Goal: Find specific page/section: Find specific page/section

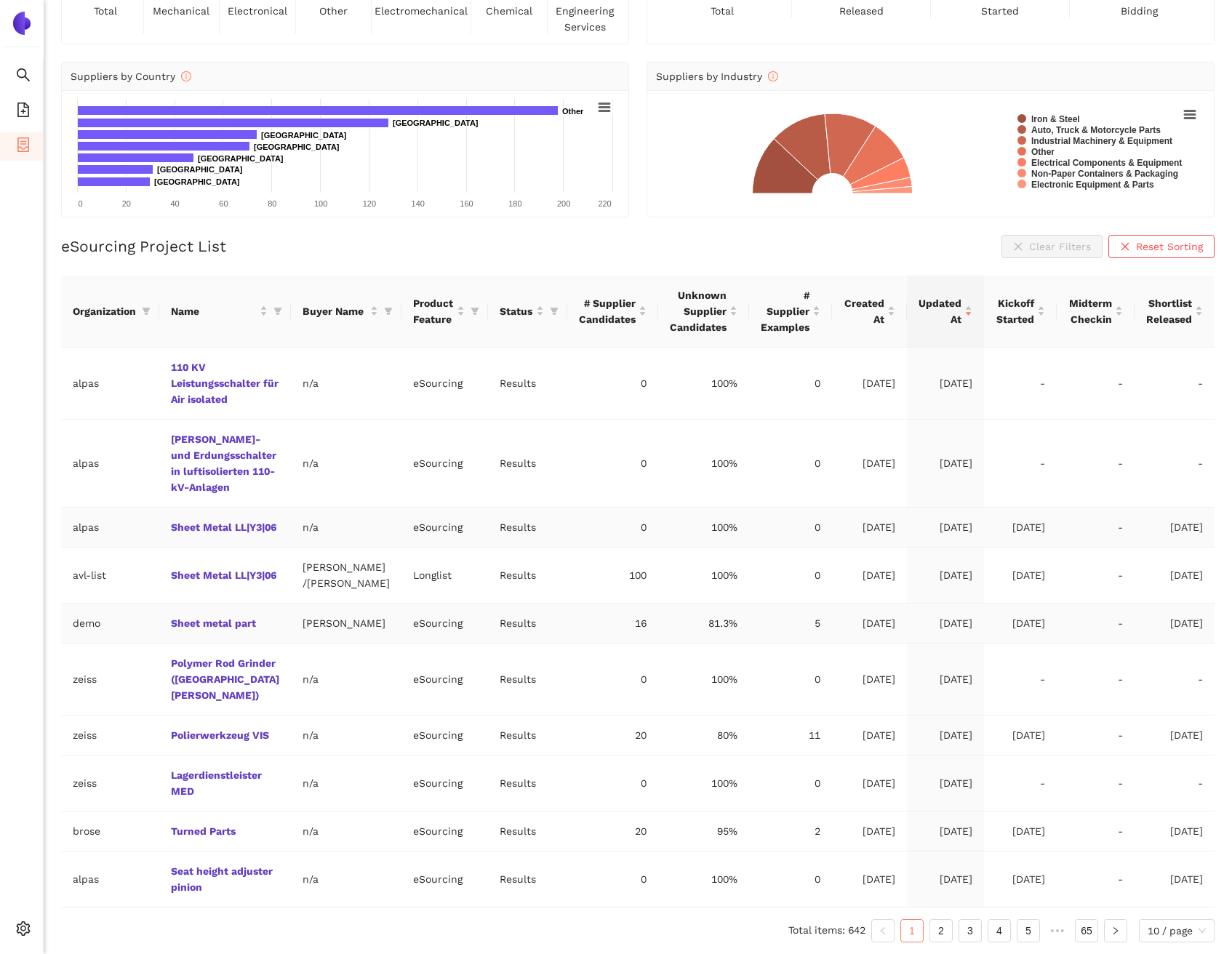
scroll to position [162, 0]
click at [29, 110] on icon "file-add" at bounding box center [23, 110] width 15 height 15
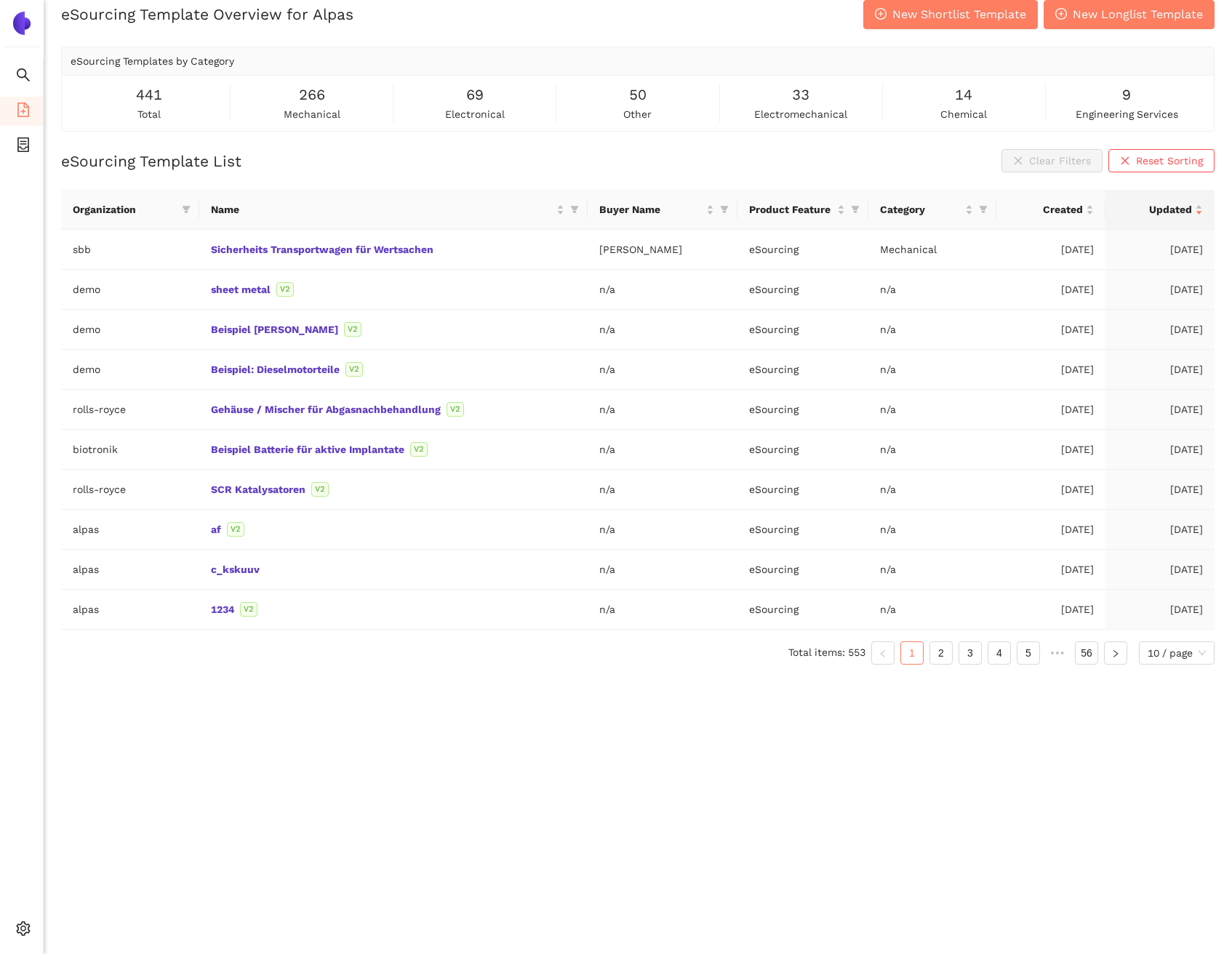
click at [530, 737] on div "eSourcing Template Overview for Alpas New Shortlist Template New Longlist Templ…" at bounding box center [637, 477] width 1188 height 954
click at [0, 0] on link "Gehäuse / Mischer für Abgasnachbehandlung" at bounding box center [0, 0] width 0 height 0
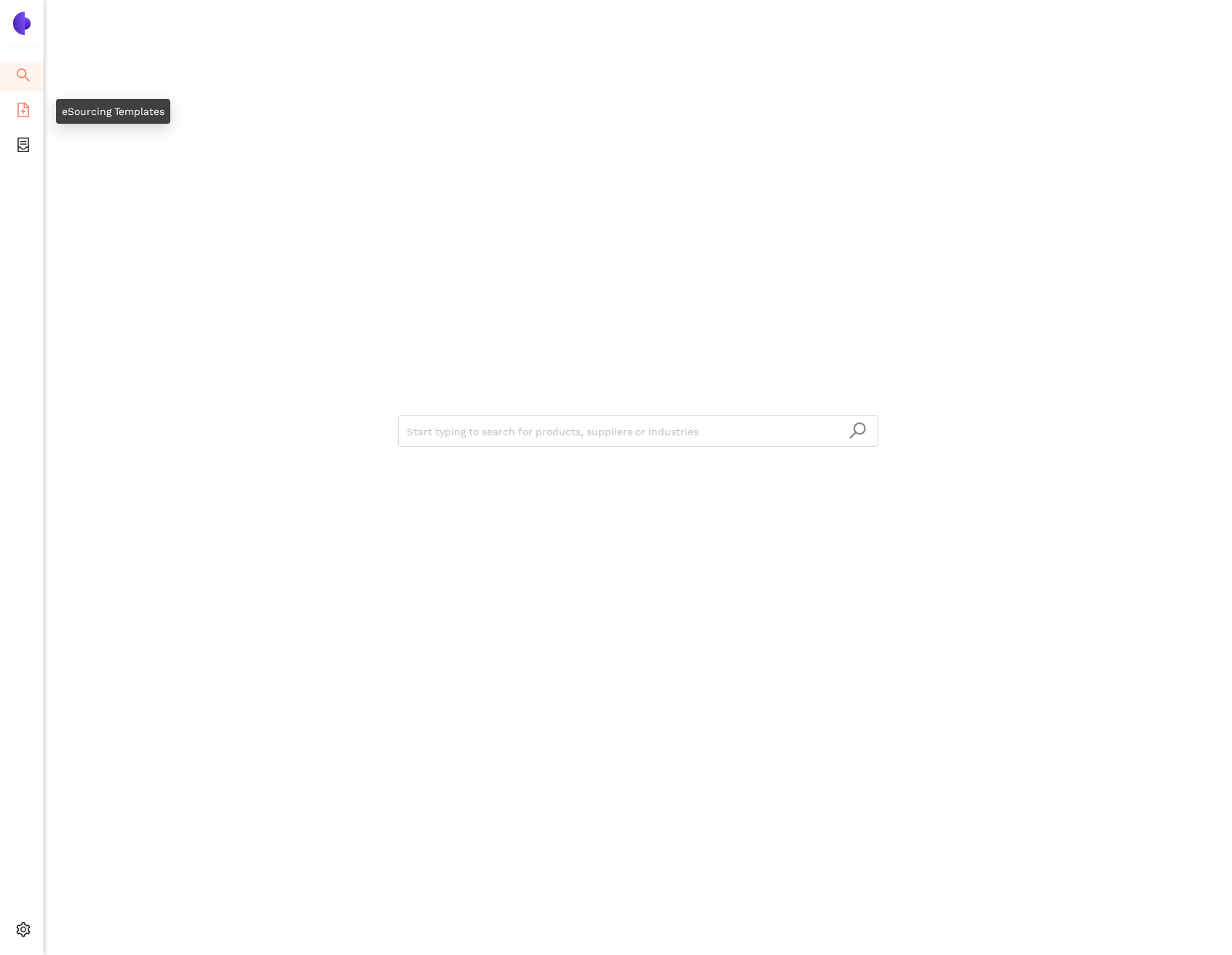
click at [21, 121] on span "file-add" at bounding box center [23, 112] width 15 height 29
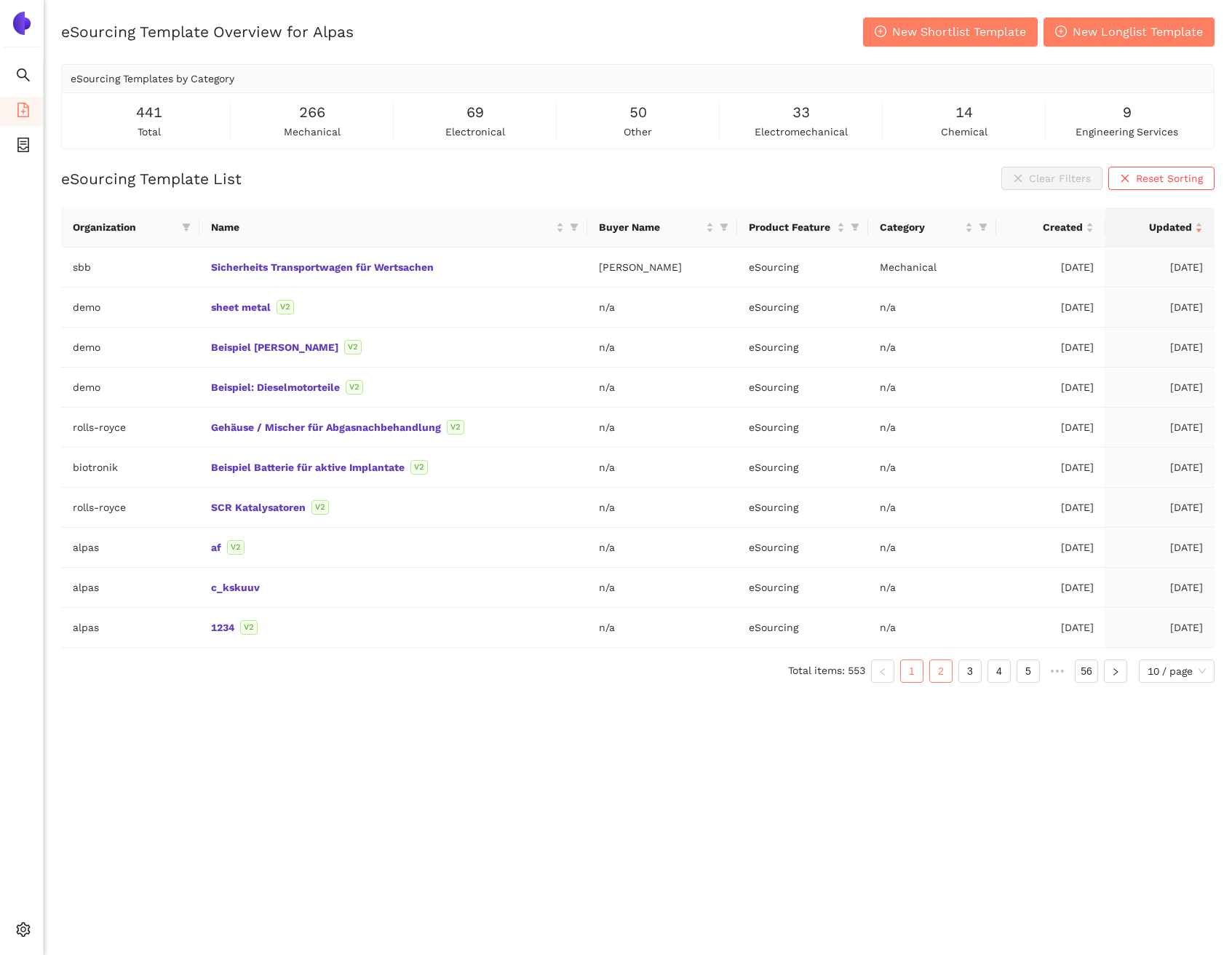
click at [940, 669] on link "2" at bounding box center [941, 671] width 22 height 22
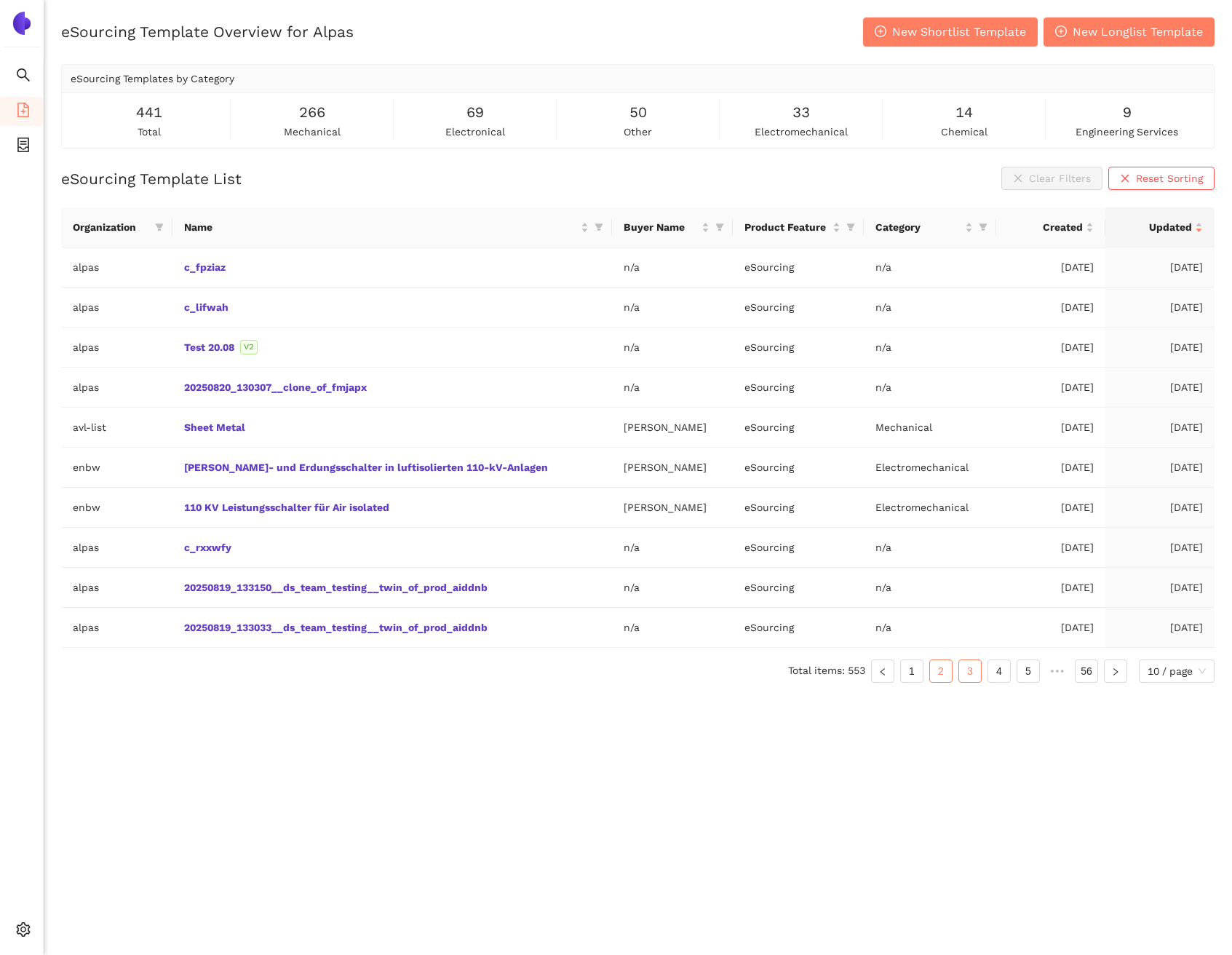
click at [971, 672] on link "3" at bounding box center [970, 671] width 22 height 22
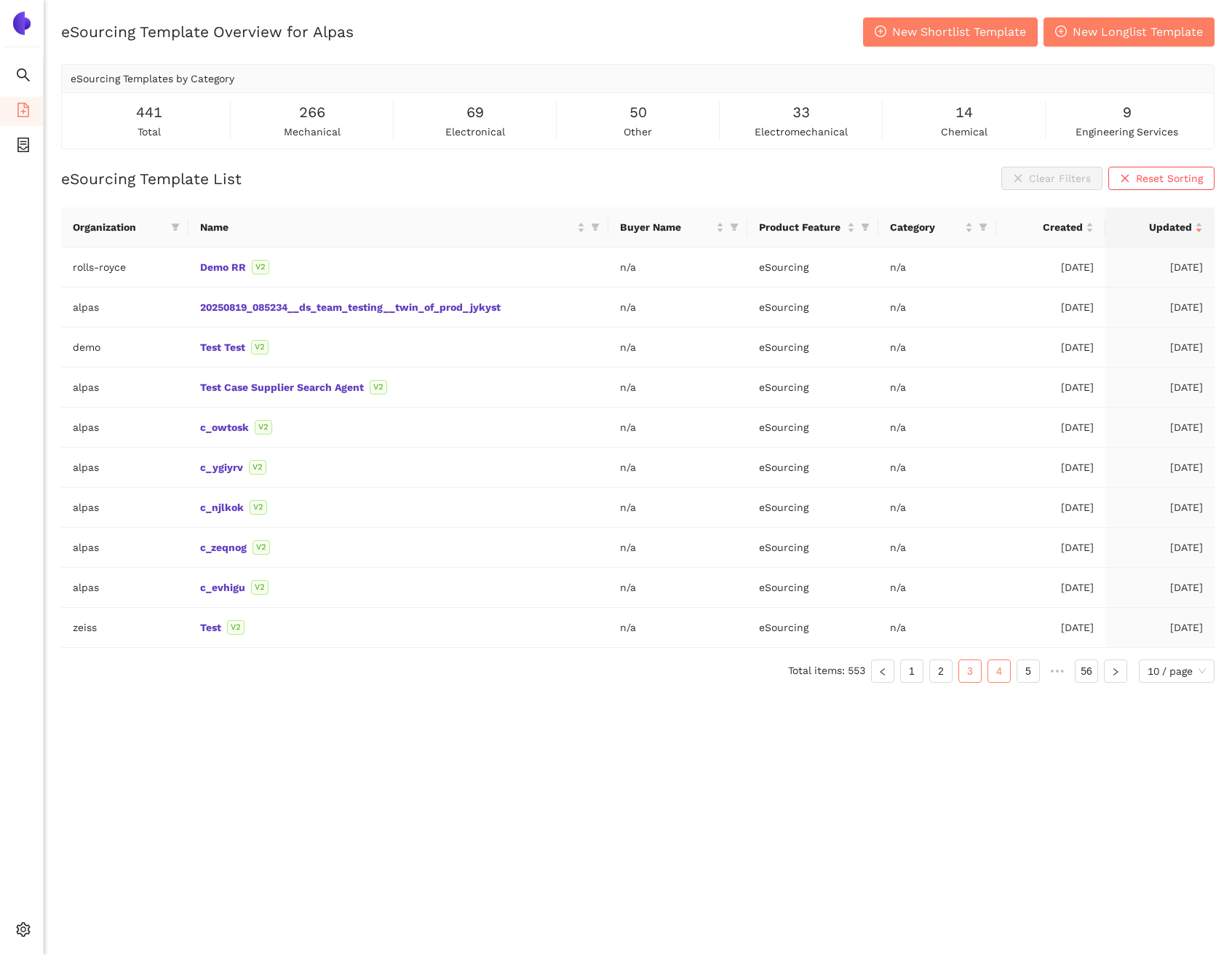
click at [991, 670] on link "4" at bounding box center [999, 671] width 22 height 22
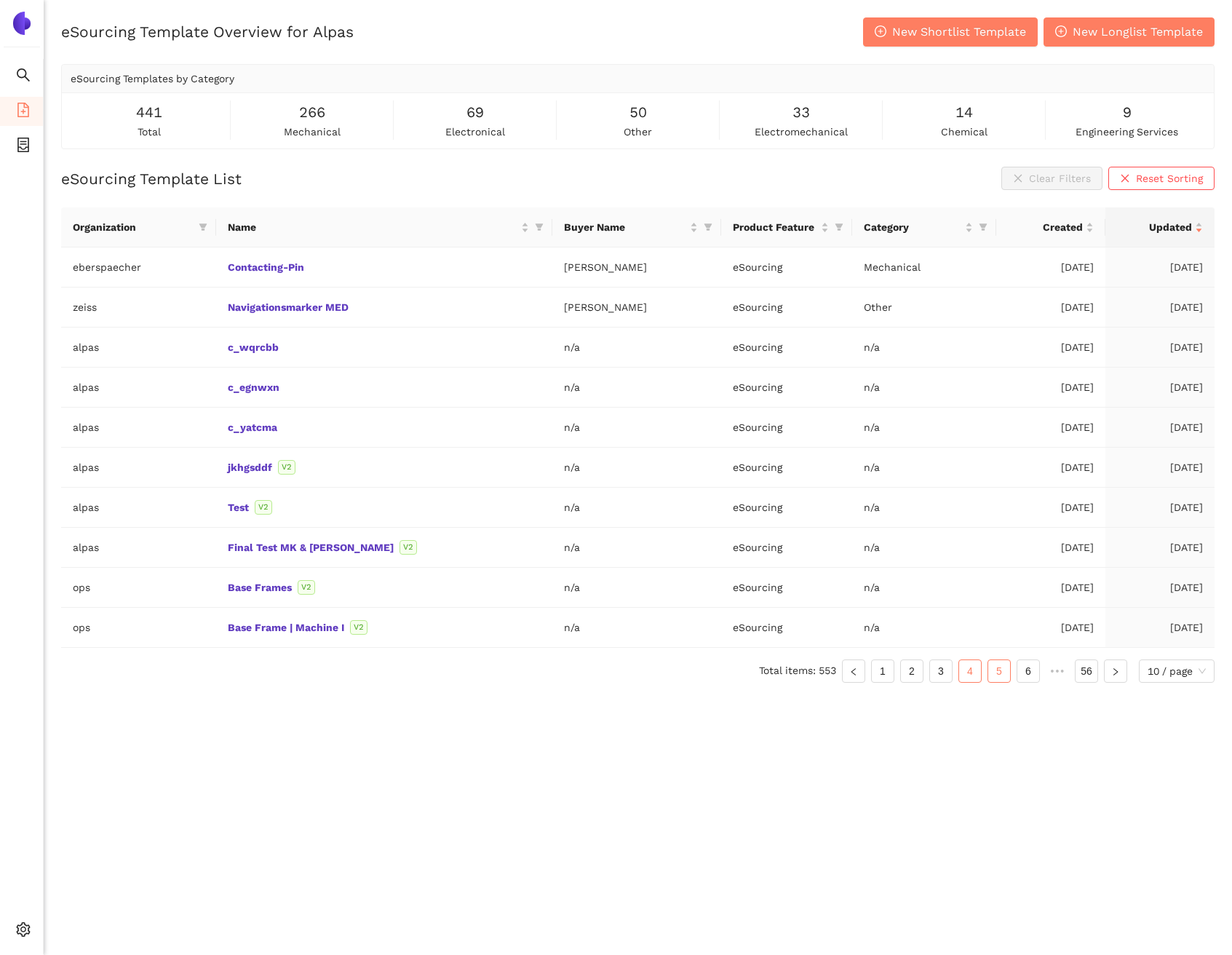
click at [1003, 674] on link "5" at bounding box center [999, 671] width 22 height 22
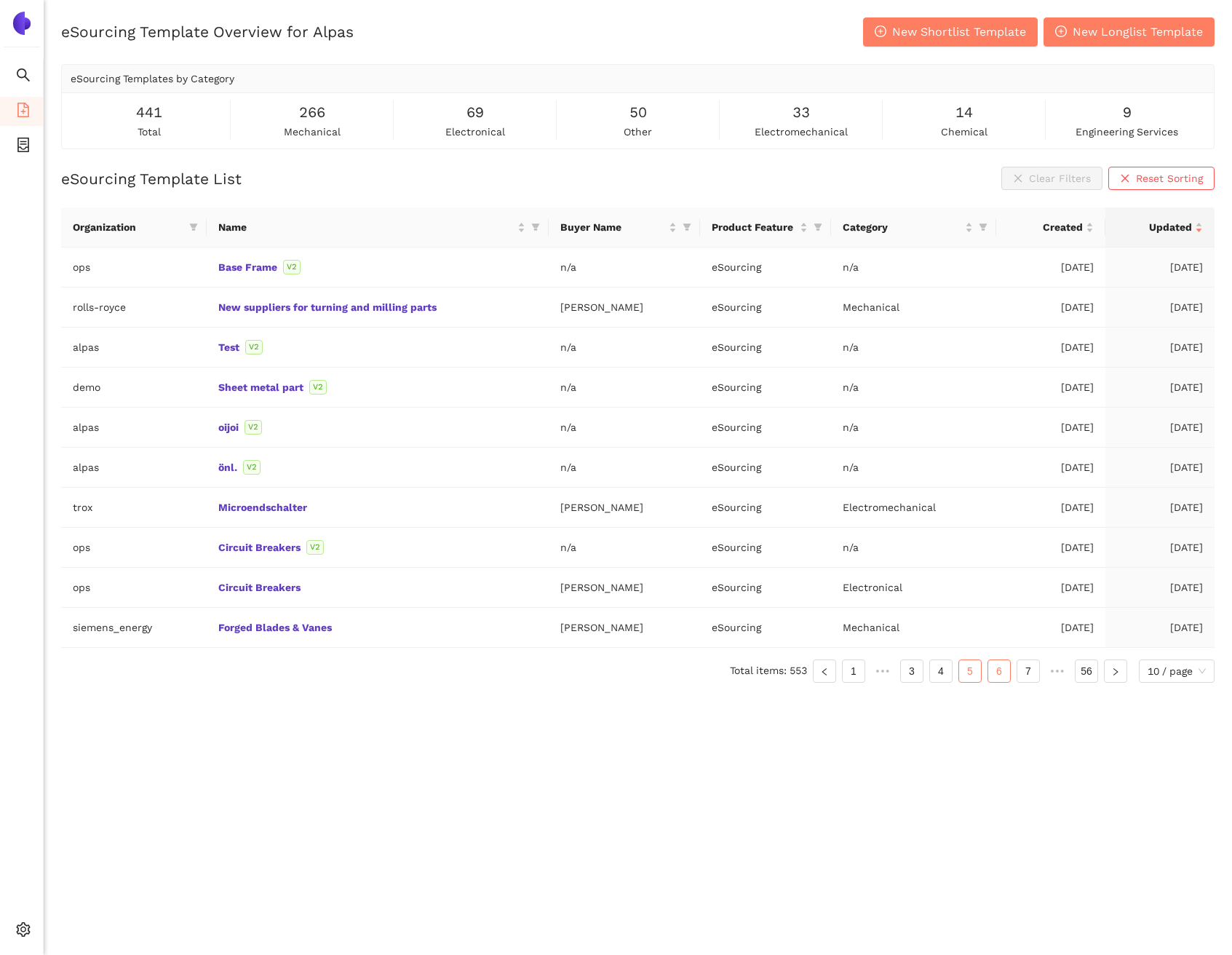
click at [1005, 677] on link "6" at bounding box center [999, 671] width 22 height 22
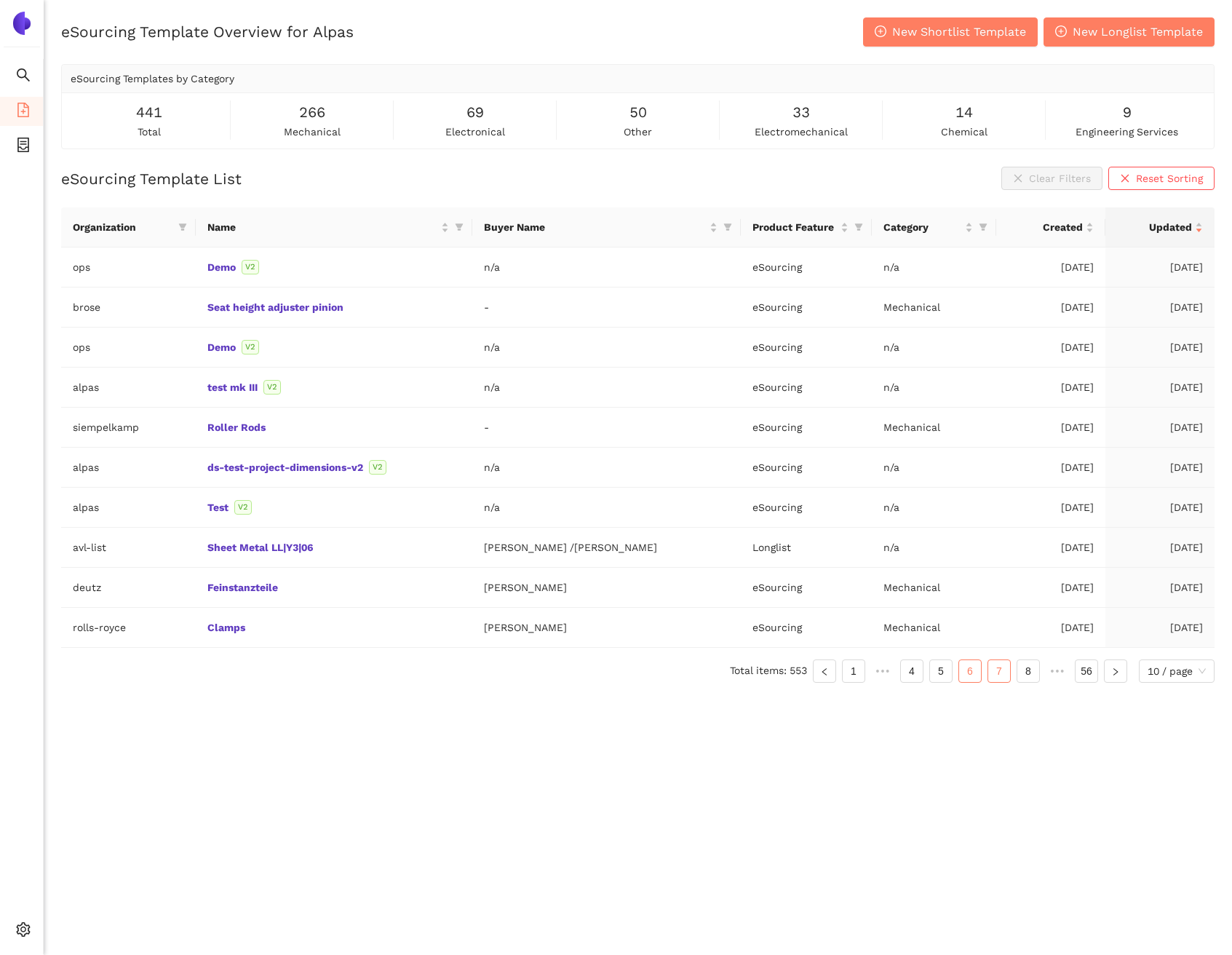
click at [999, 674] on link "7" at bounding box center [999, 671] width 22 height 22
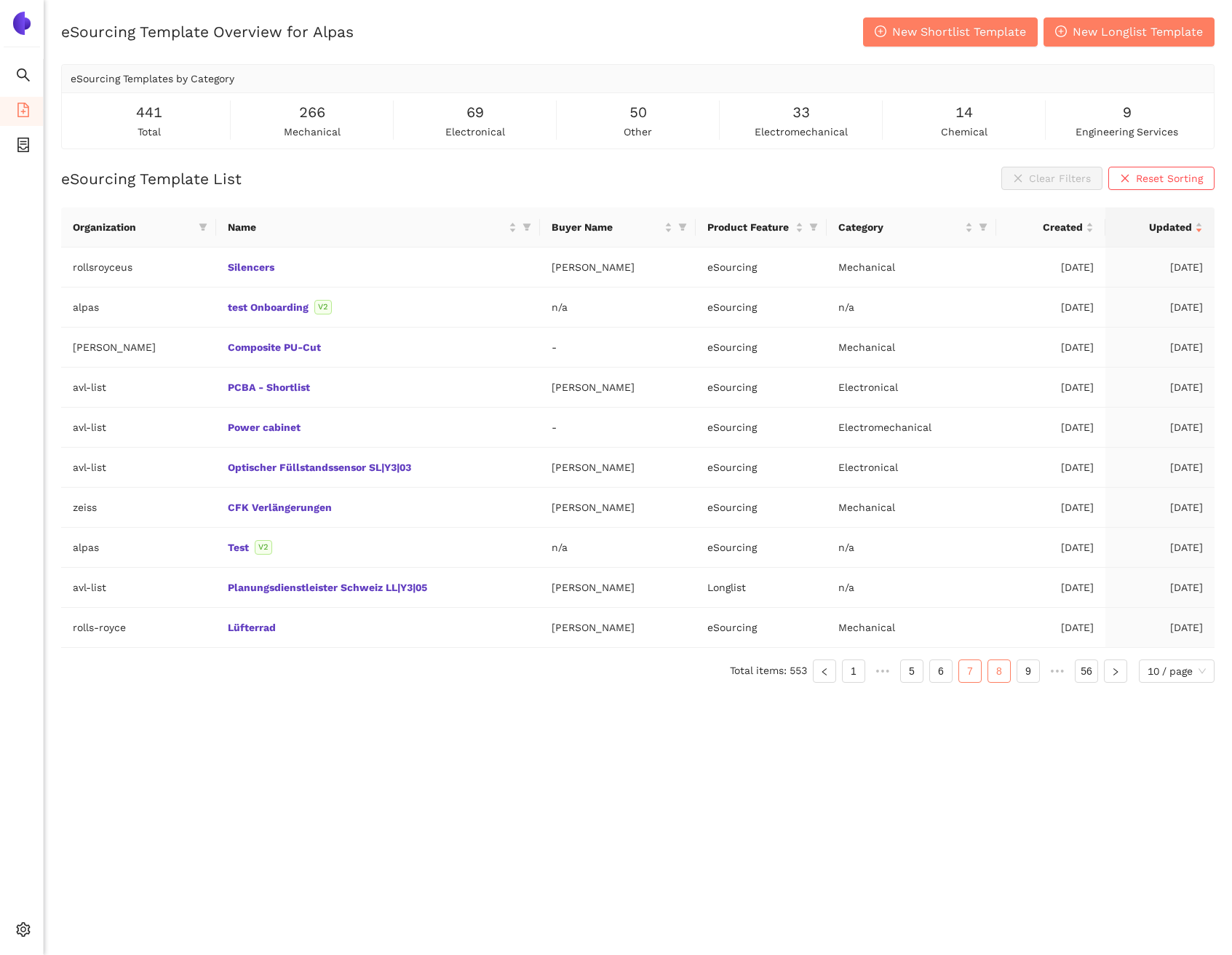
click at [999, 674] on link "8" at bounding box center [999, 671] width 22 height 22
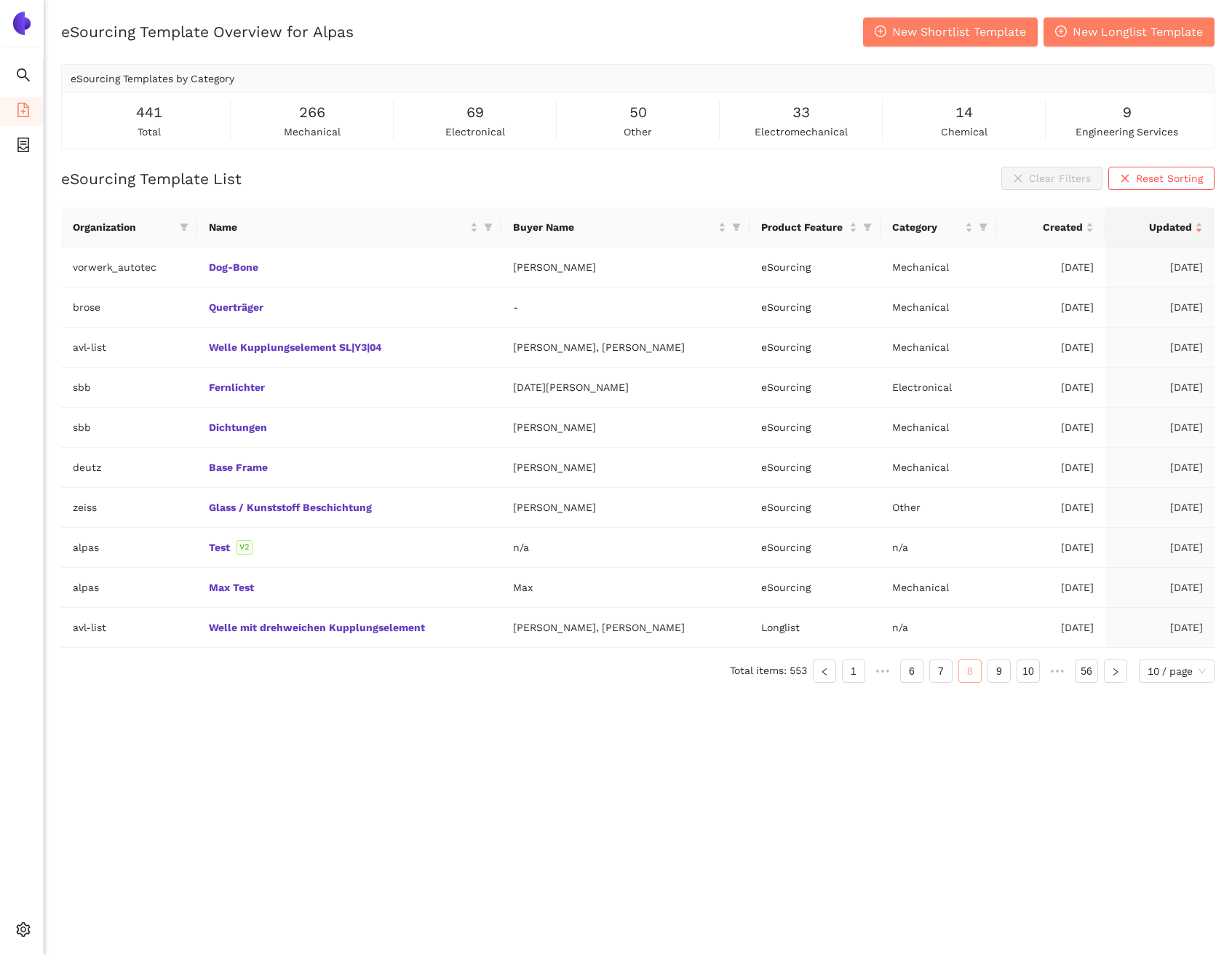
click at [999, 674] on link "9" at bounding box center [999, 671] width 22 height 22
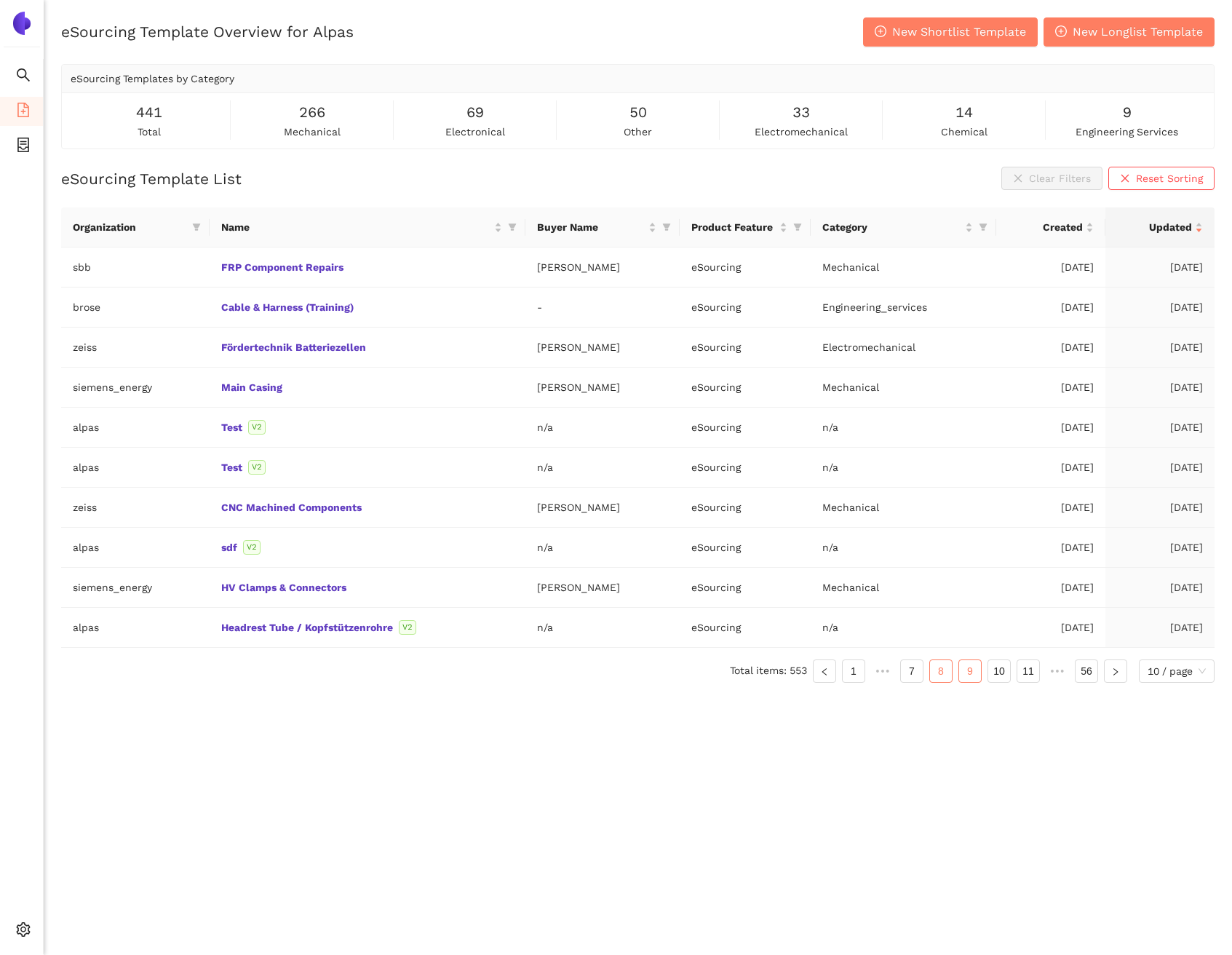
click at [999, 674] on link "10" at bounding box center [999, 671] width 22 height 22
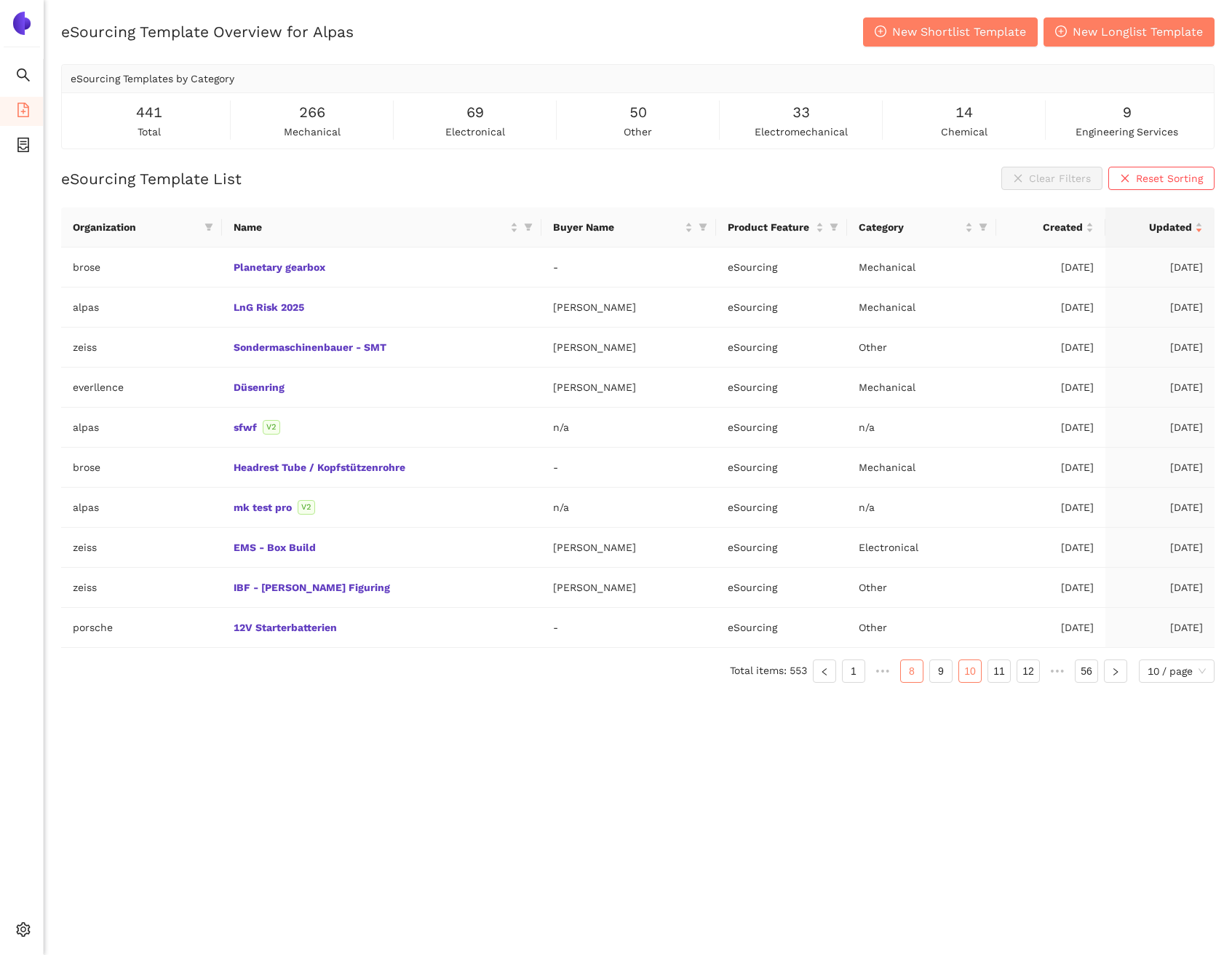
click at [999, 674] on link "11" at bounding box center [999, 671] width 22 height 22
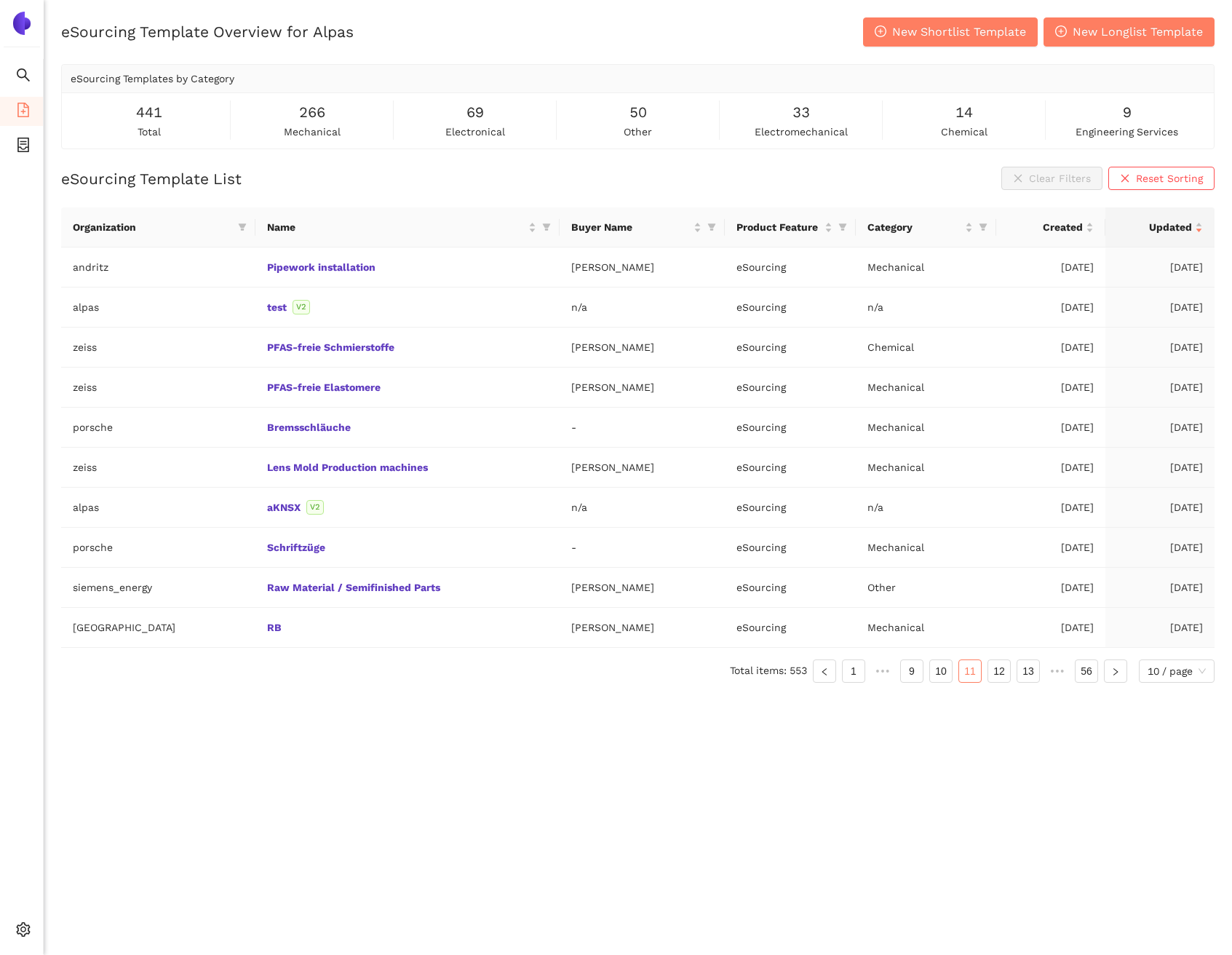
click at [999, 674] on link "12" at bounding box center [999, 671] width 22 height 22
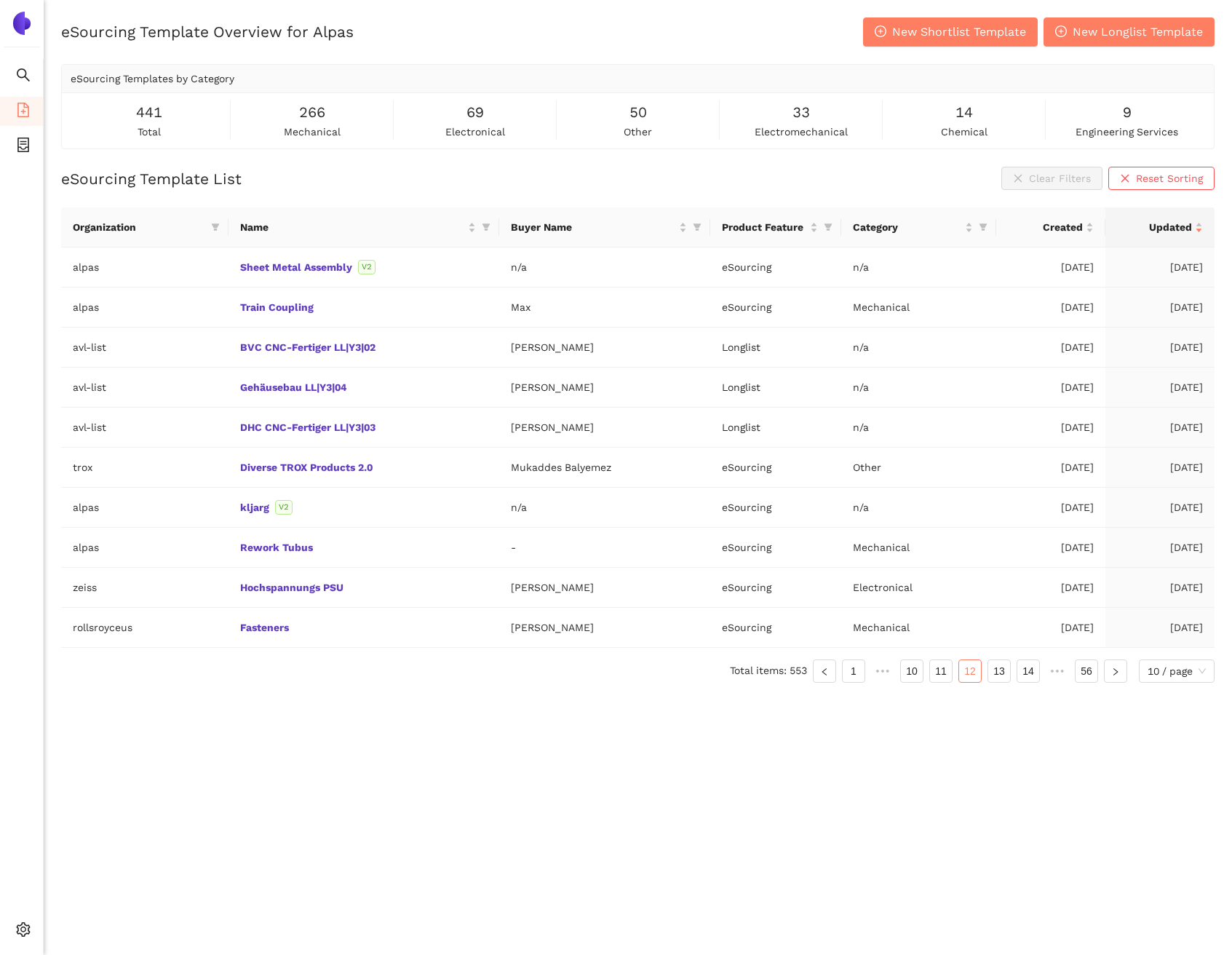
click at [999, 674] on link "13" at bounding box center [999, 671] width 22 height 22
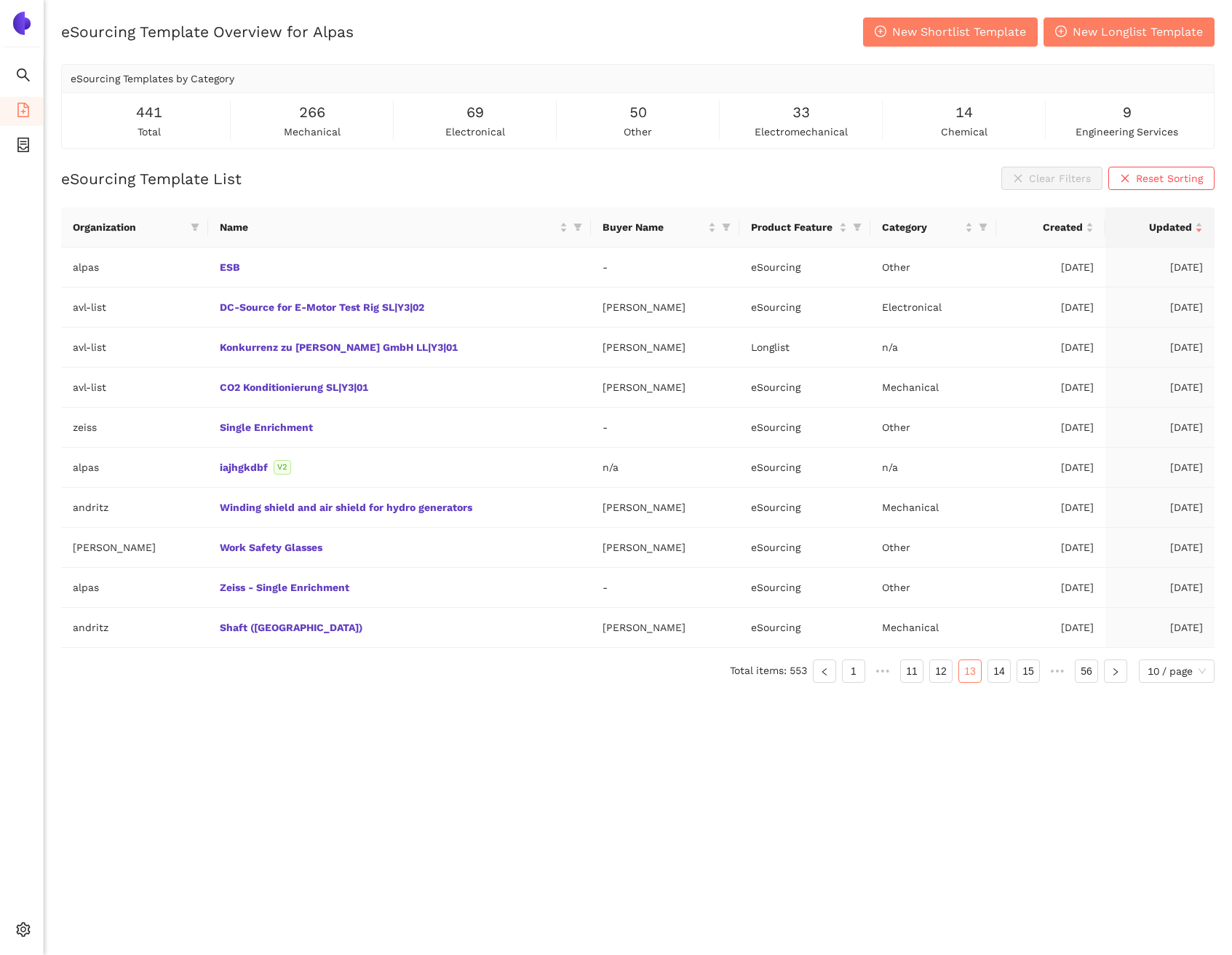
click at [999, 674] on link "14" at bounding box center [999, 671] width 22 height 22
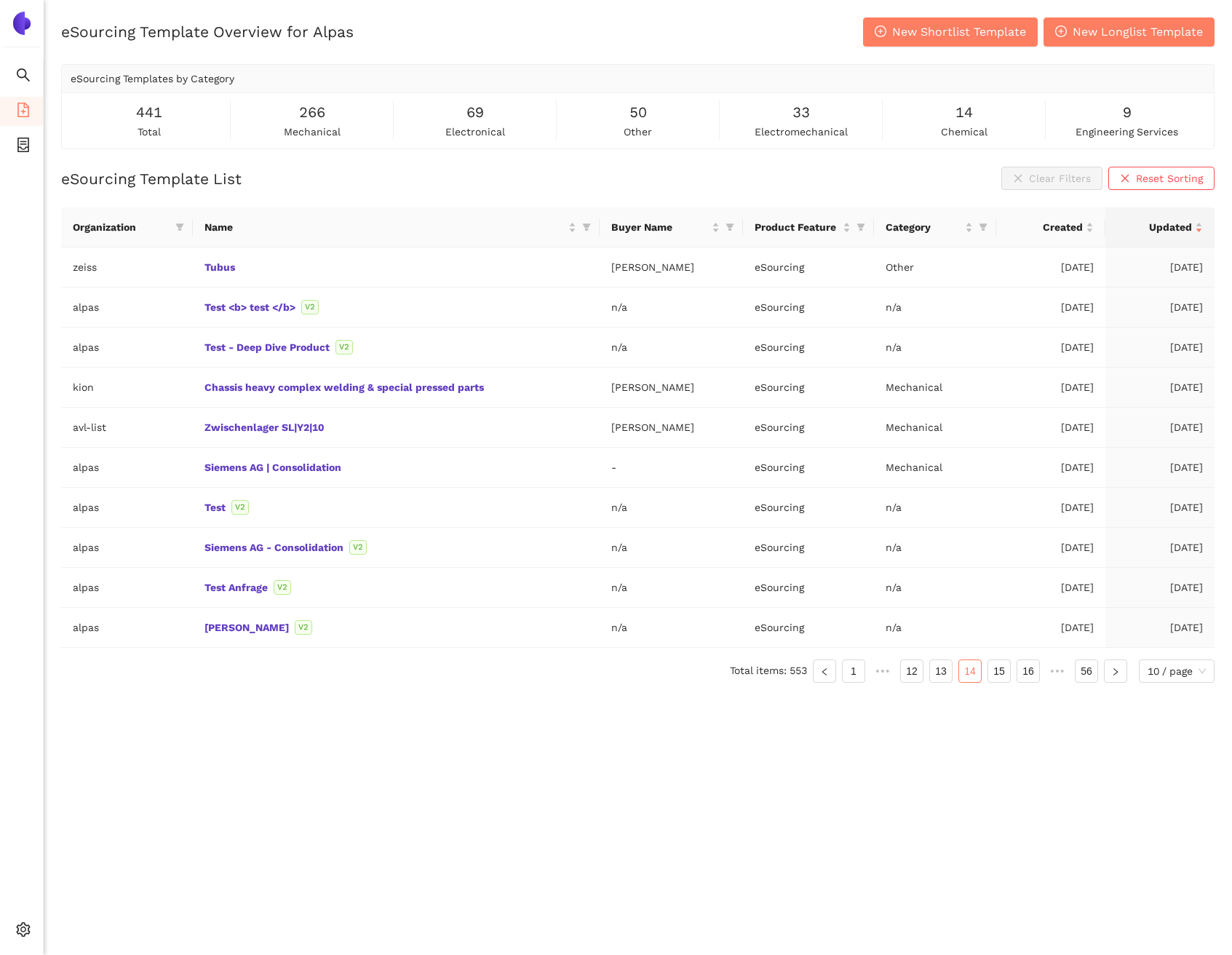
click at [999, 674] on link "15" at bounding box center [999, 671] width 22 height 22
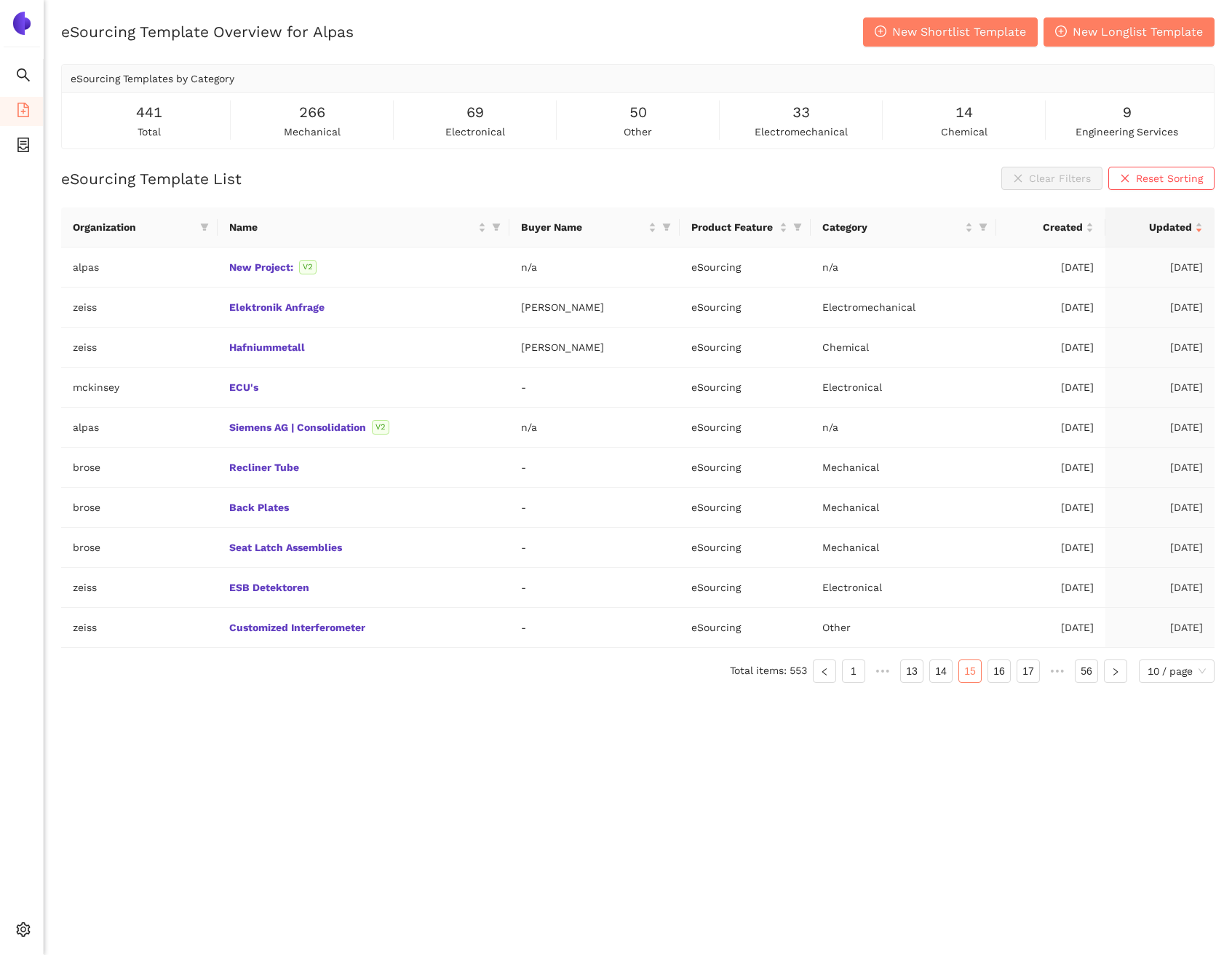
click at [999, 674] on link "16" at bounding box center [999, 671] width 22 height 22
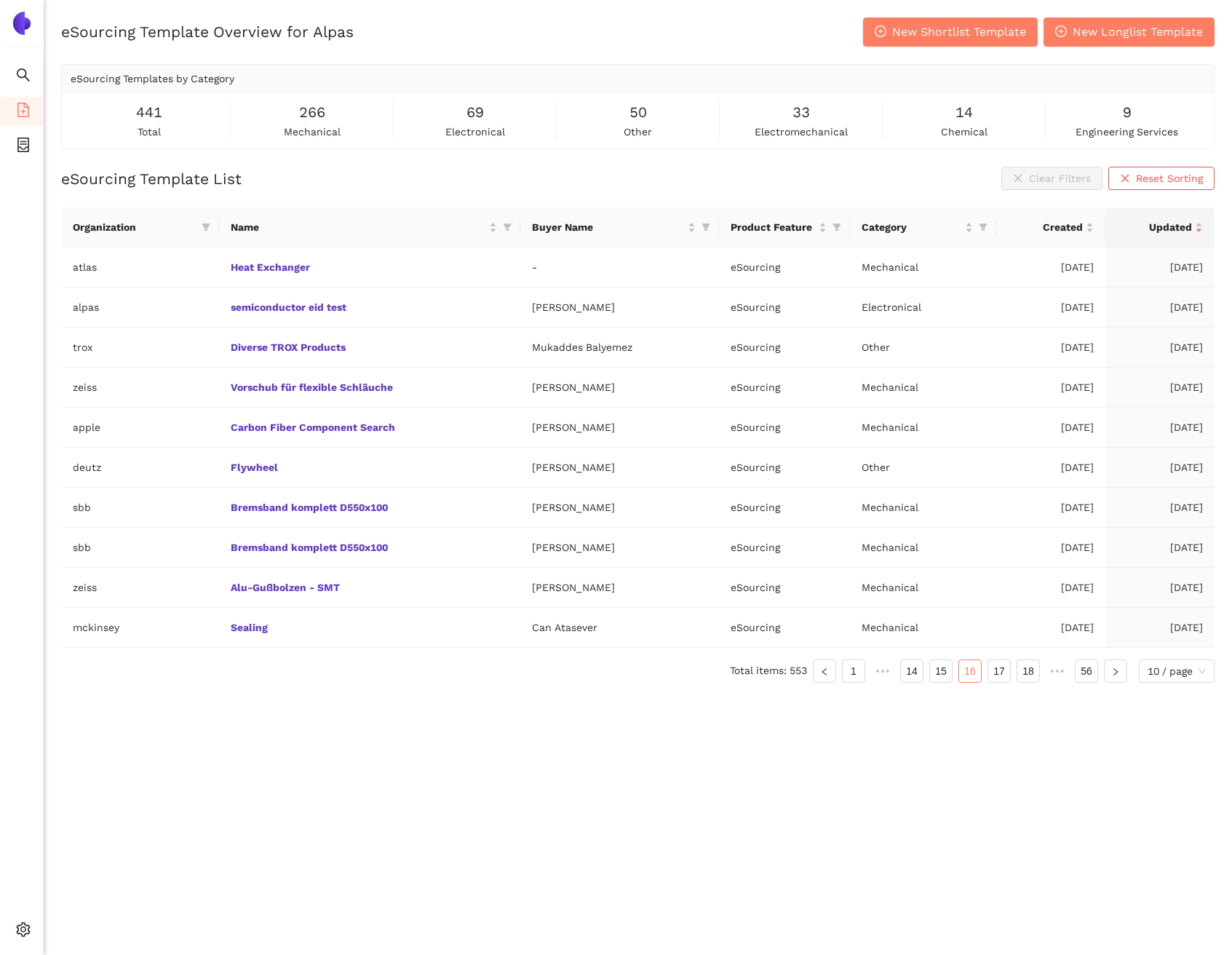
click at [999, 674] on link "17" at bounding box center [999, 671] width 22 height 22
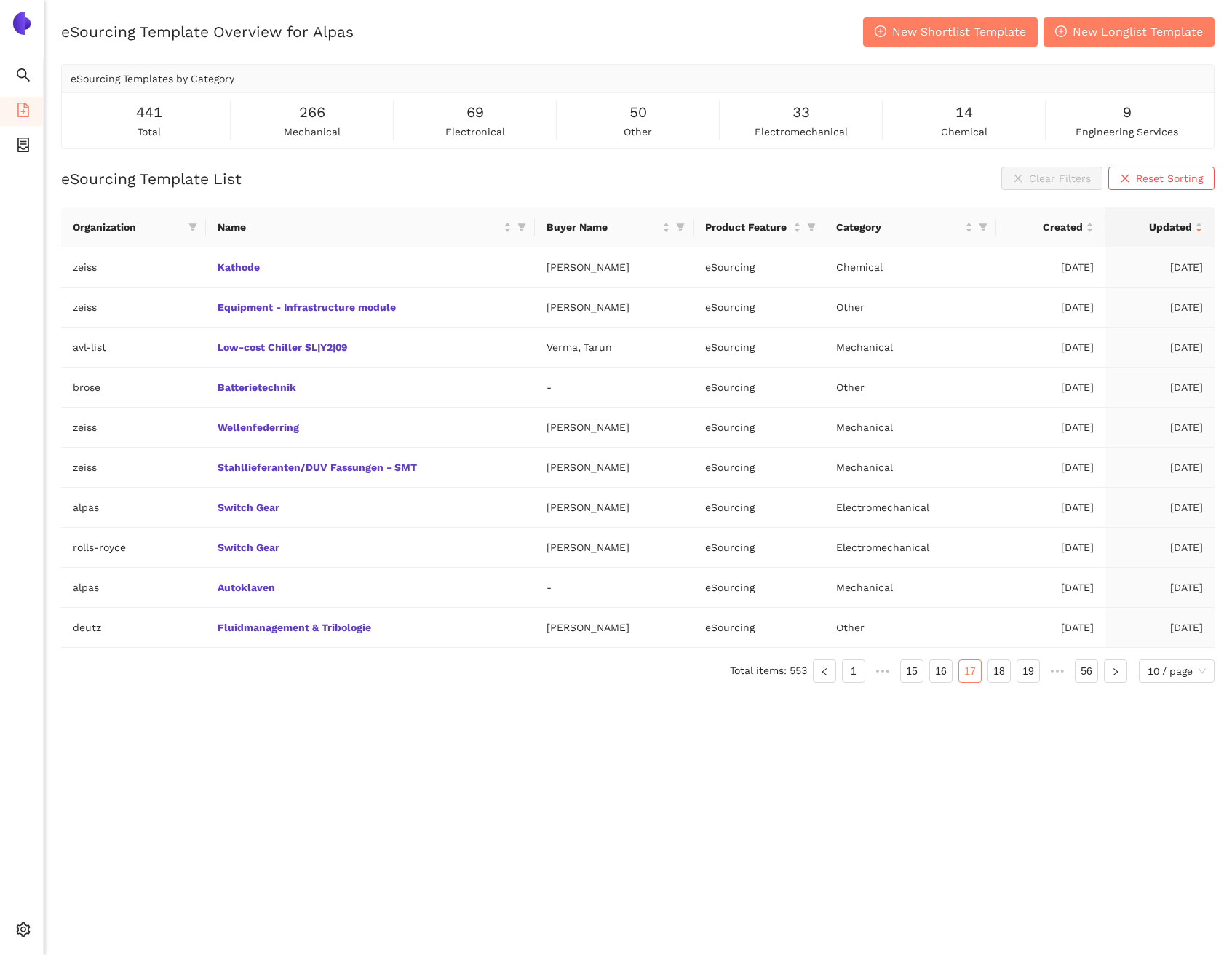
click at [999, 674] on link "18" at bounding box center [999, 671] width 22 height 22
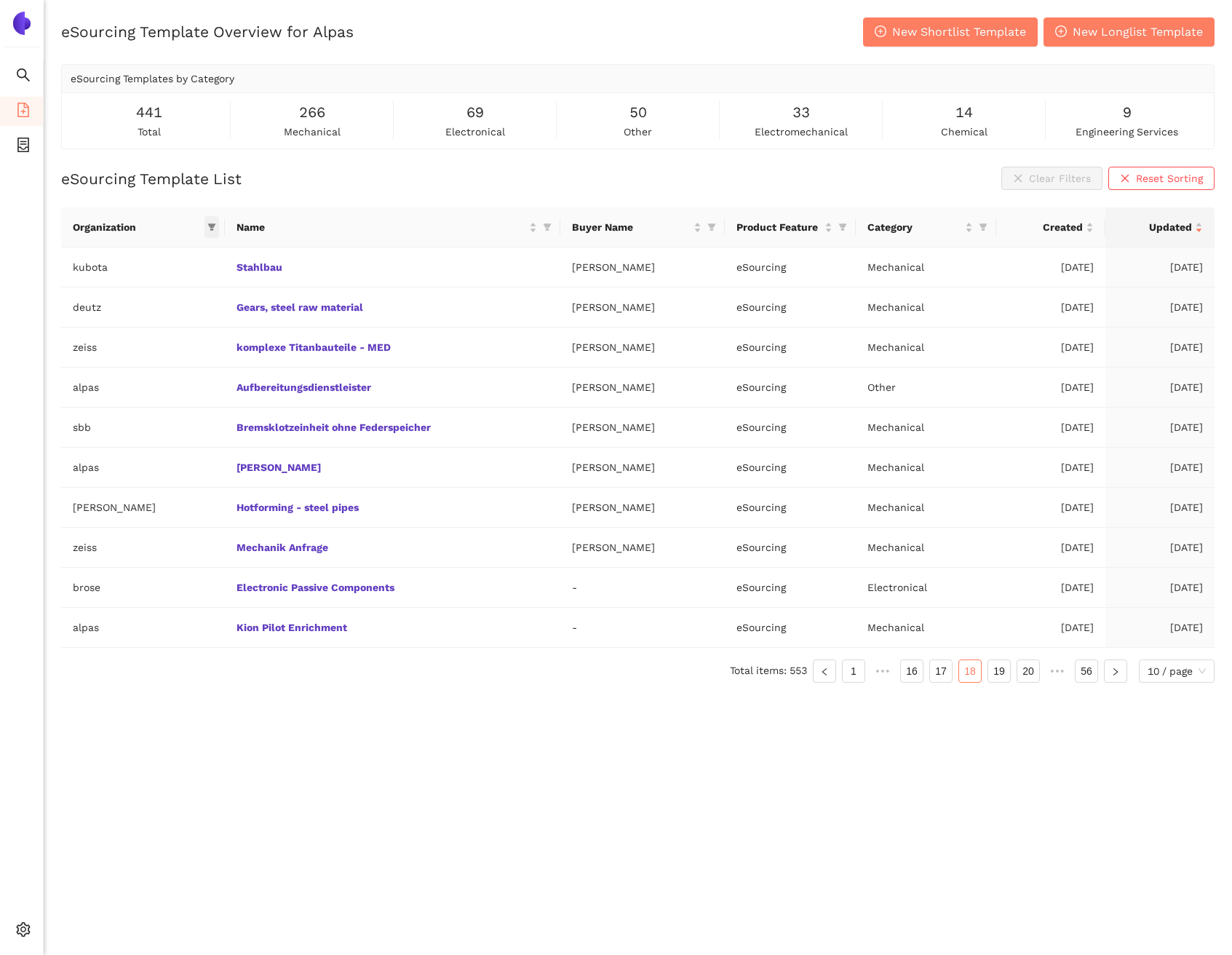
click at [205, 227] on span at bounding box center [212, 227] width 15 height 22
click at [183, 255] on input "text" at bounding box center [147, 259] width 119 height 16
type input "rolls"
click at [177, 284] on span "rolls-royce" at bounding box center [132, 291] width 127 height 16
checkbox input "true"
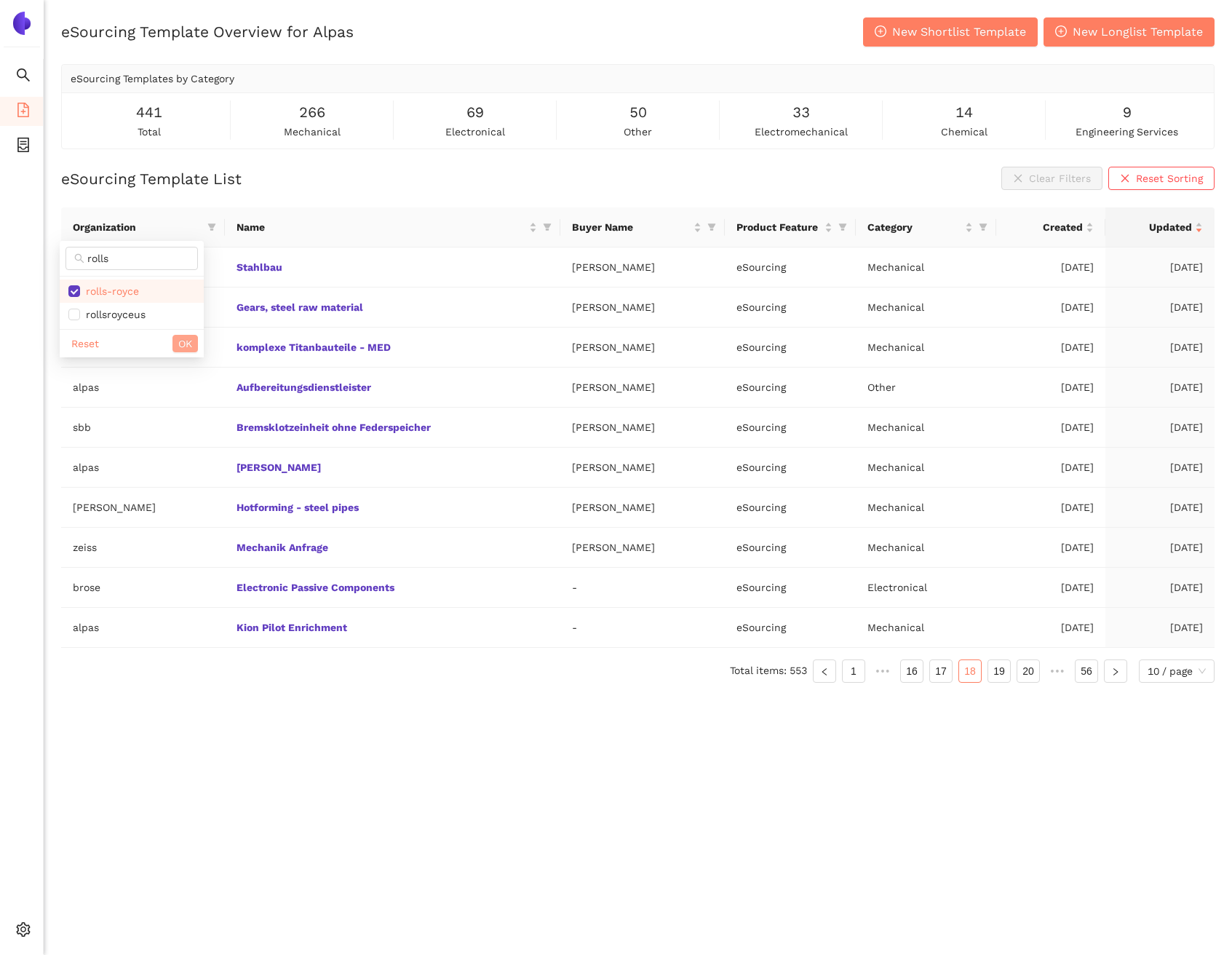
click at [185, 338] on span "OK" at bounding box center [185, 344] width 14 height 16
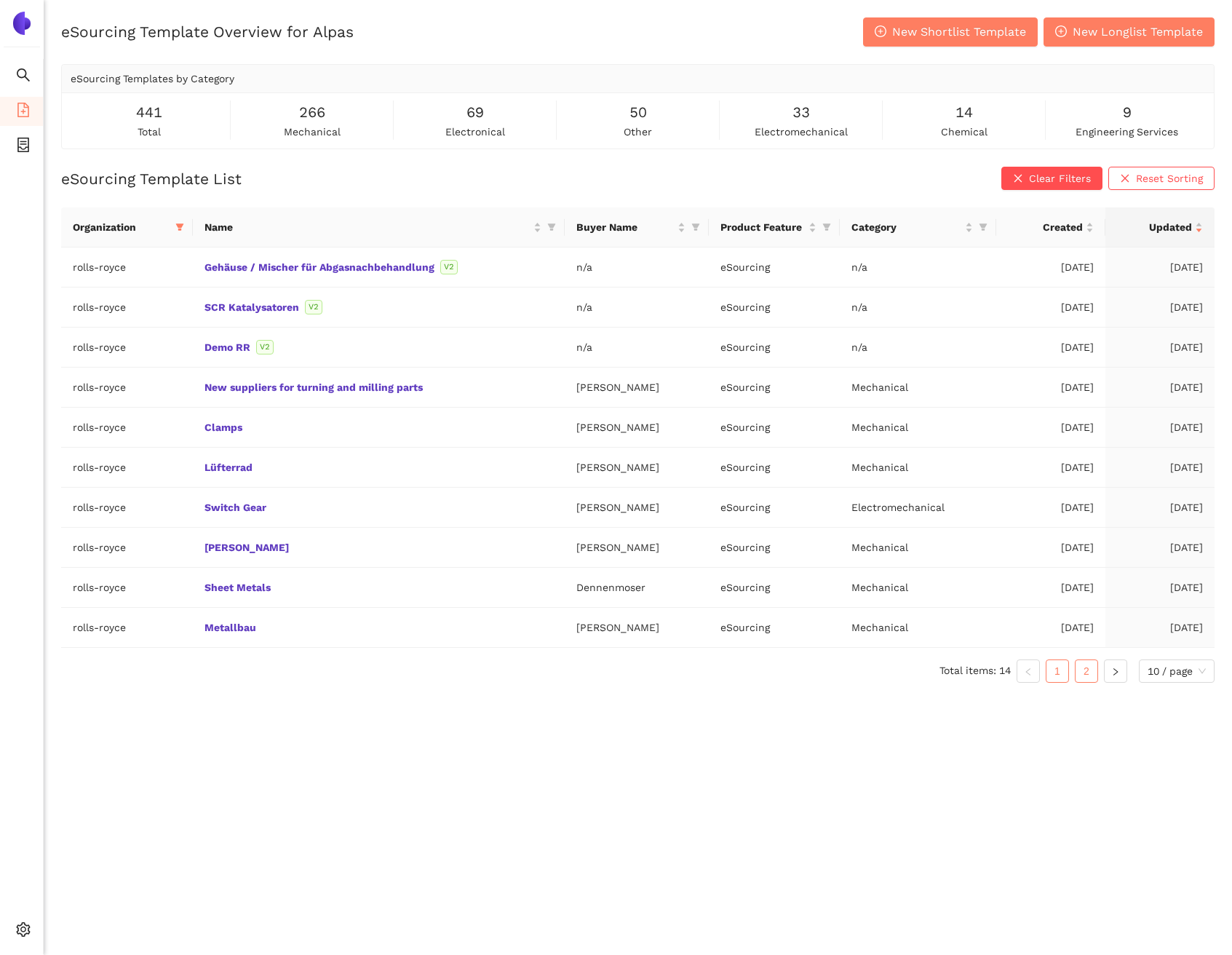
click at [1081, 671] on link "2" at bounding box center [1086, 671] width 22 height 22
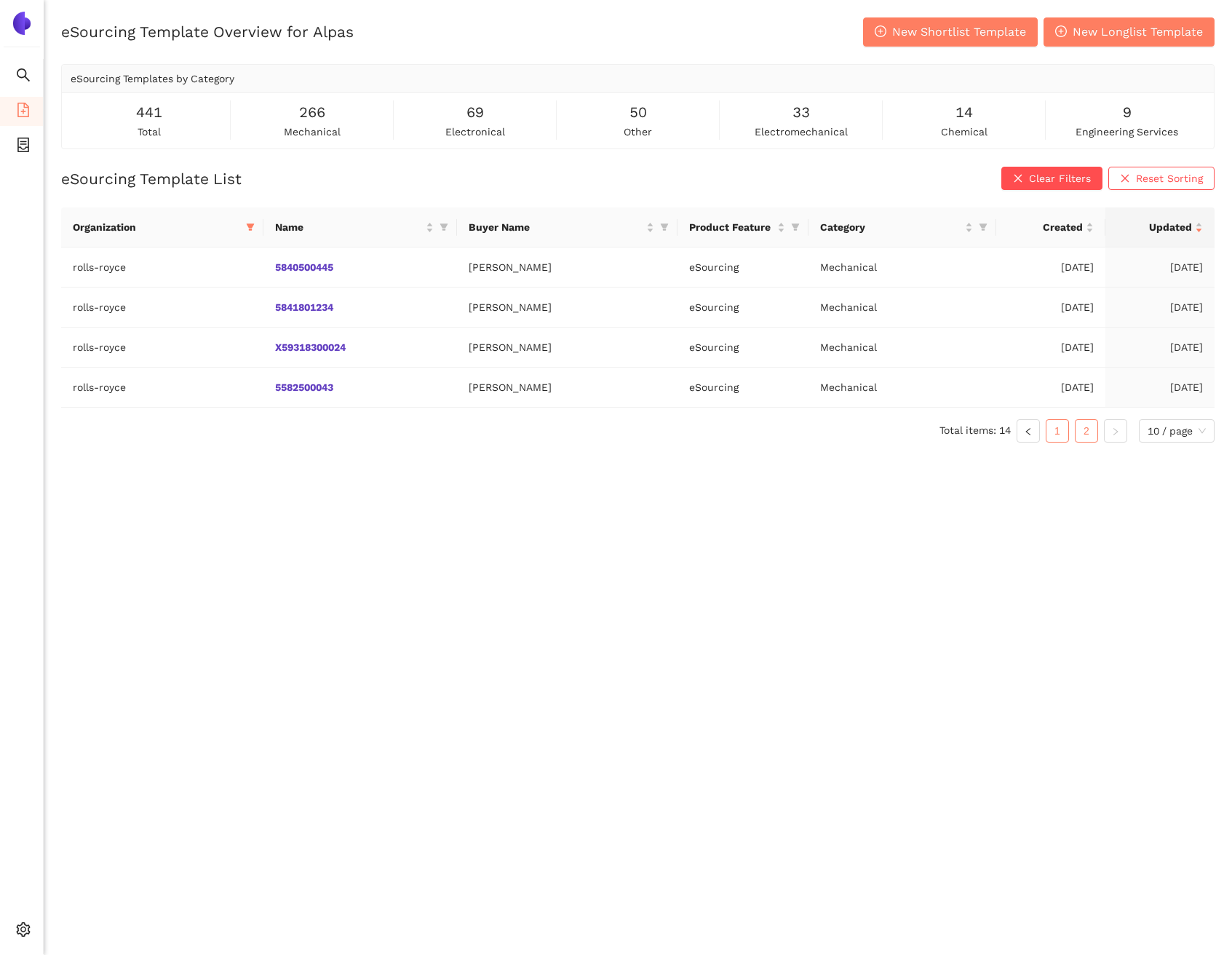
click at [1062, 425] on link "1" at bounding box center [1057, 431] width 22 height 22
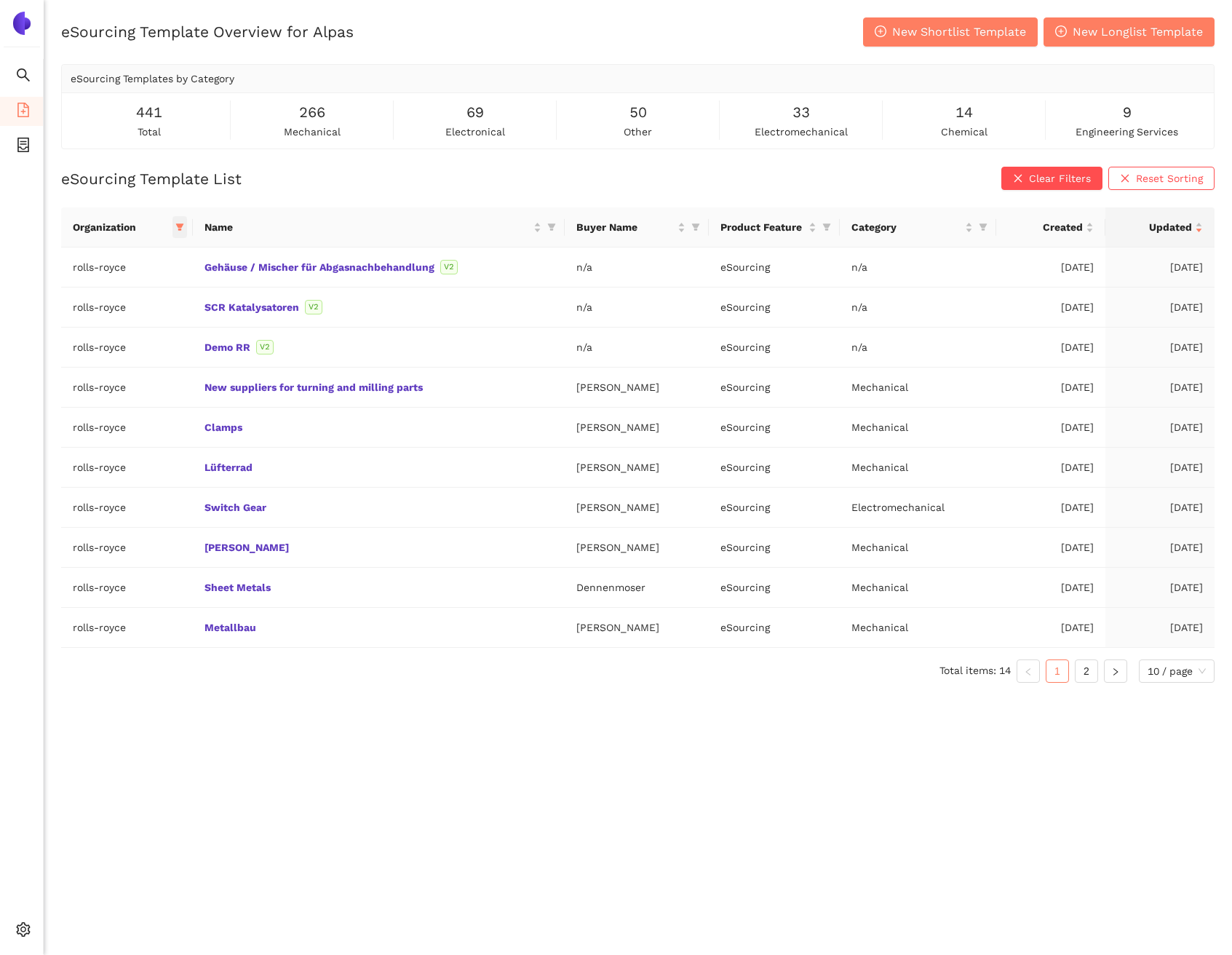
click at [183, 227] on icon "filter" at bounding box center [180, 228] width 8 height 7
click at [84, 484] on button "Reset" at bounding box center [69, 484] width 39 height 17
checkbox input "false"
click at [111, 263] on input "text" at bounding box center [131, 259] width 119 height 16
type input "roll"
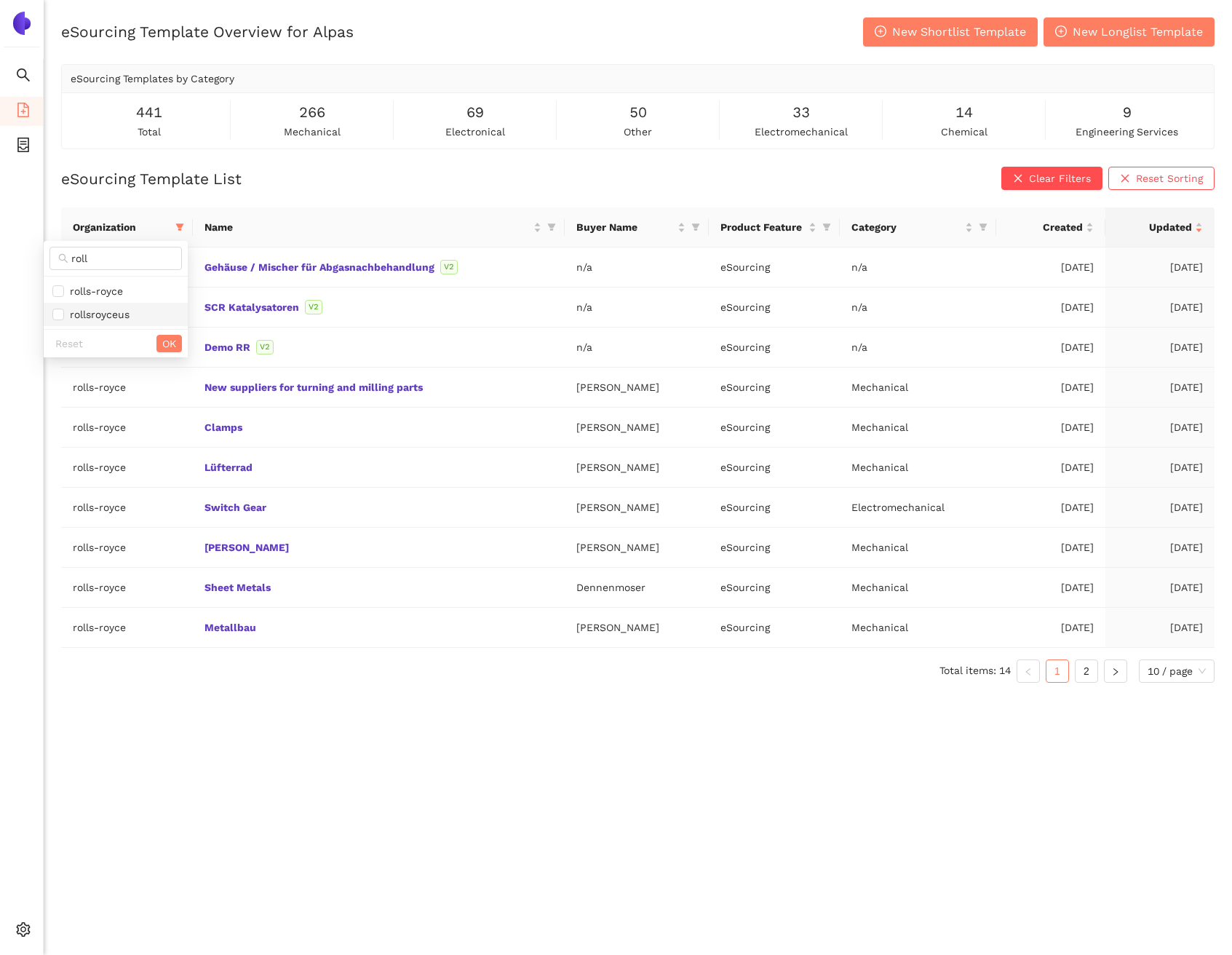
click at [114, 323] on li "rollsroyceus" at bounding box center [116, 315] width 144 height 23
checkbox input "true"
click at [157, 345] on button "OK" at bounding box center [169, 344] width 25 height 17
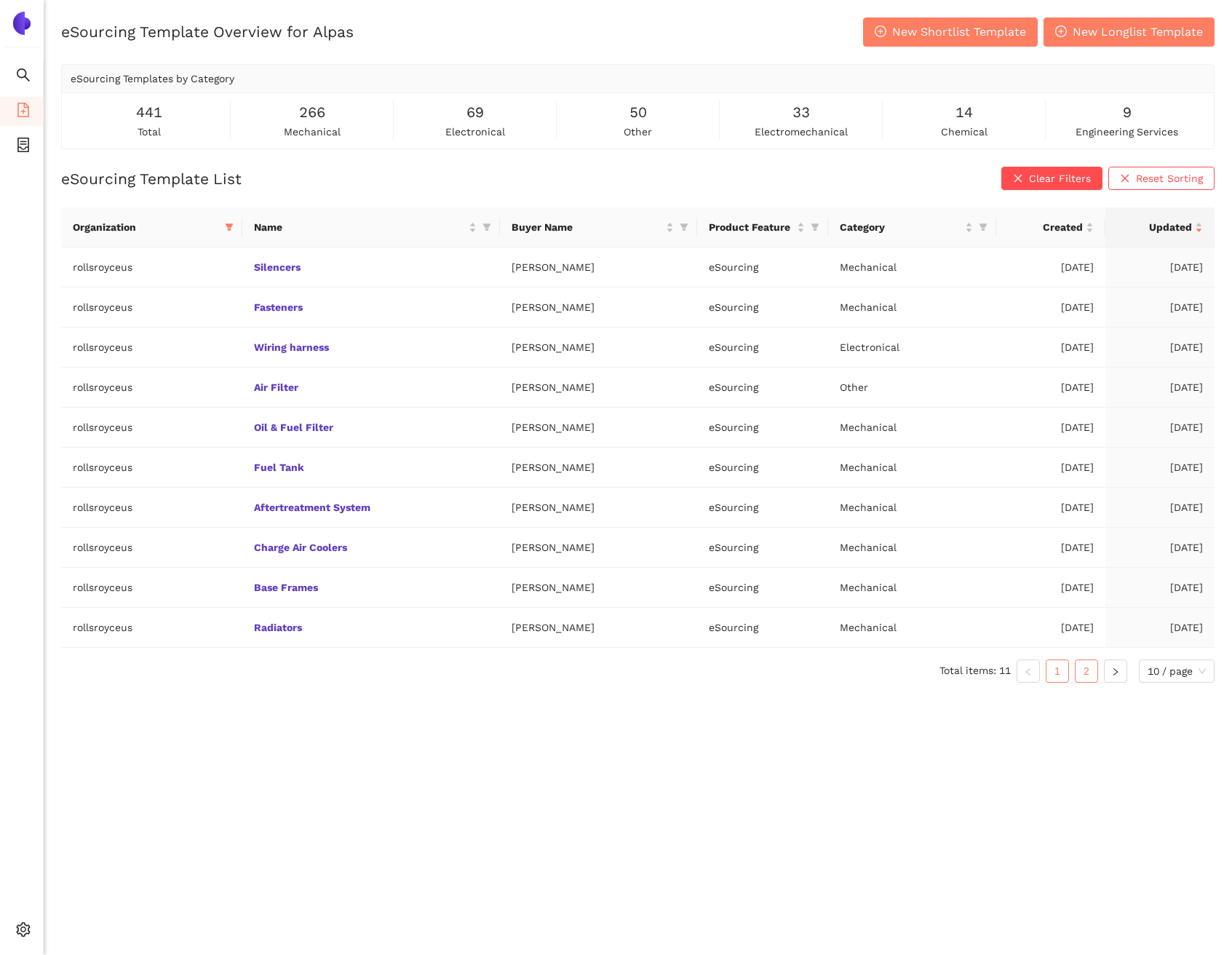
click at [1094, 679] on link "2" at bounding box center [1086, 671] width 22 height 22
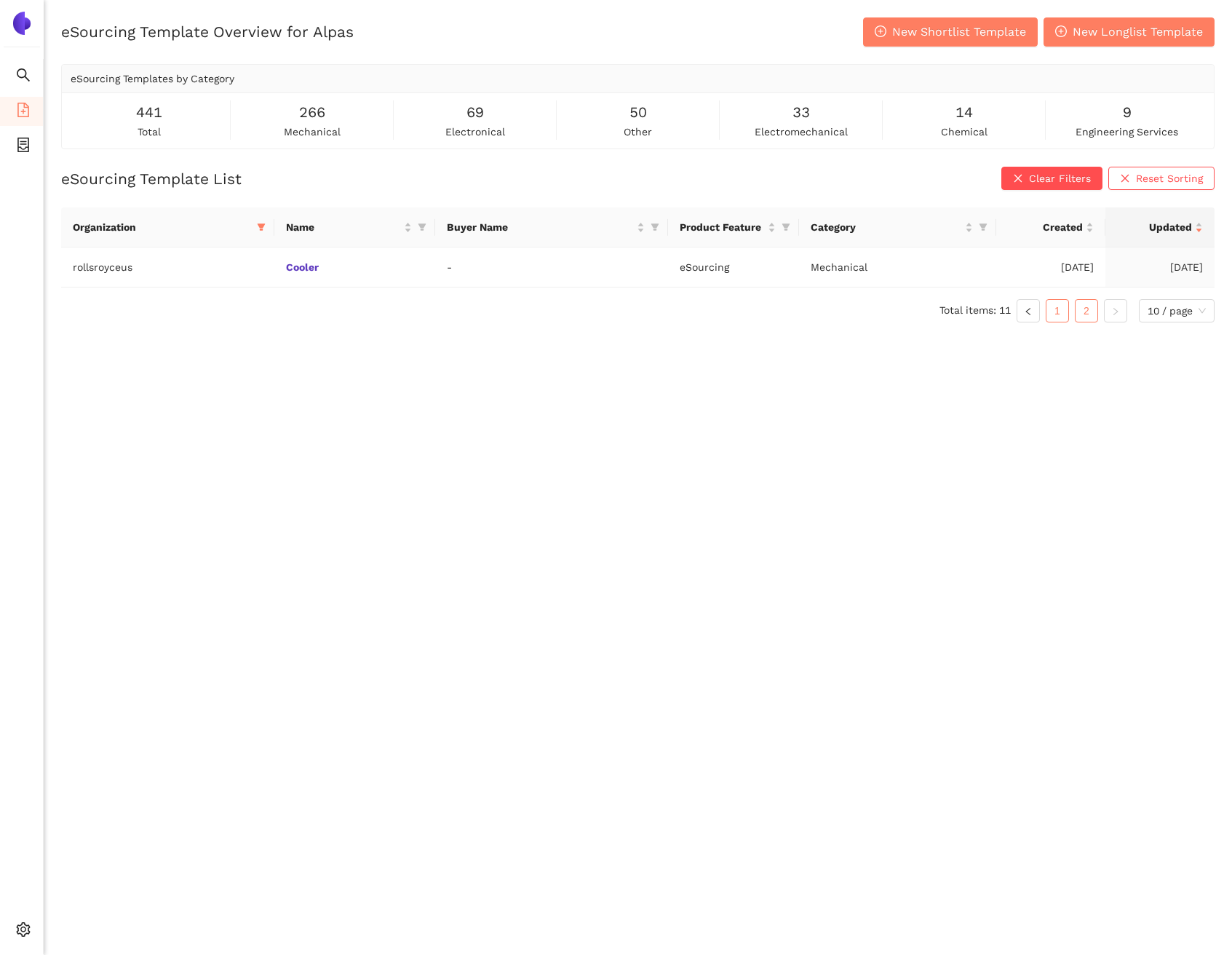
click at [1052, 313] on link "1" at bounding box center [1057, 311] width 22 height 22
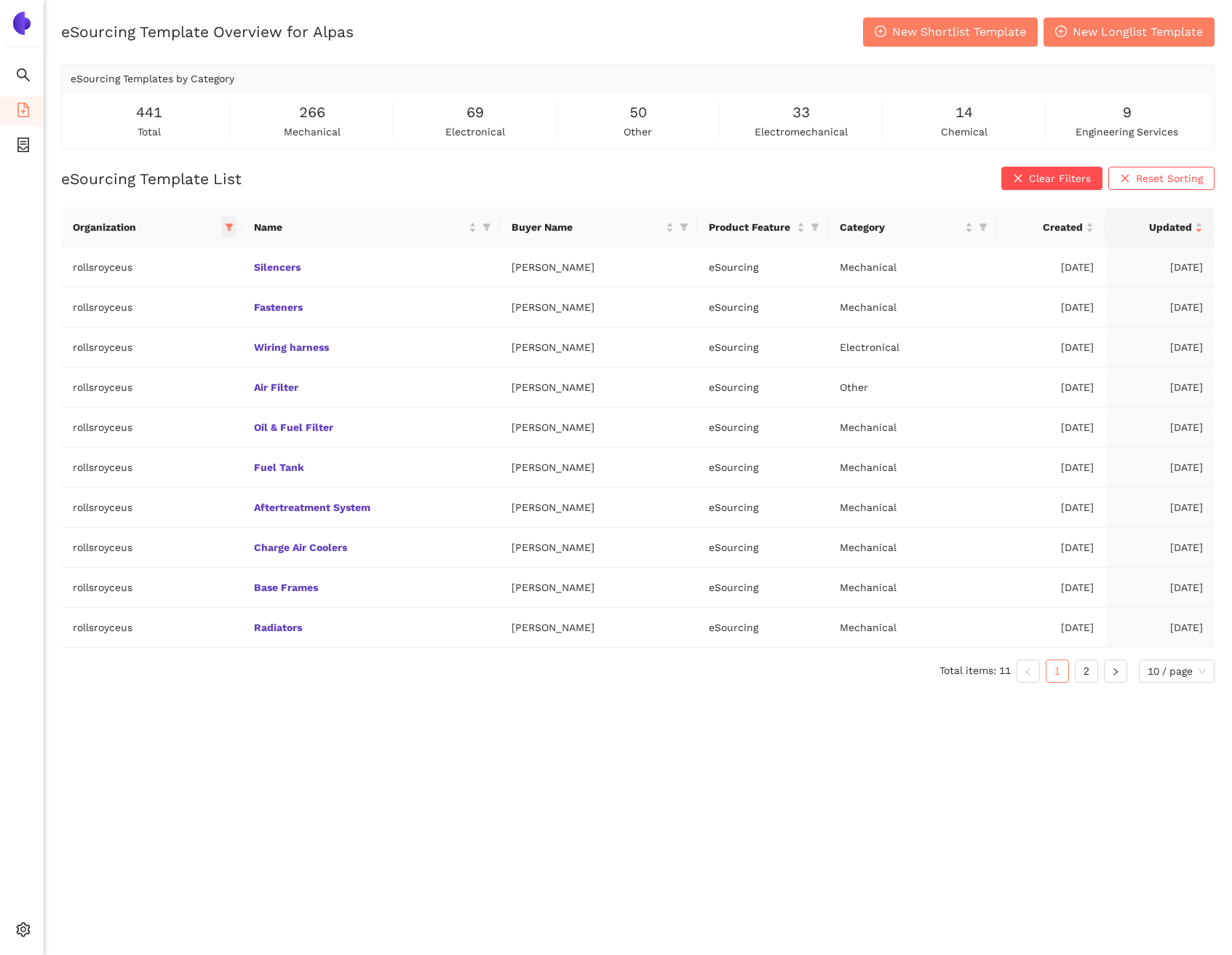
click at [226, 224] on icon "filter" at bounding box center [229, 228] width 8 height 7
click at [118, 479] on span "Reset" at bounding box center [110, 484] width 28 height 16
checkbox input "false"
click at [215, 481] on button "OK" at bounding box center [227, 484] width 25 height 17
